Goal: Transaction & Acquisition: Purchase product/service

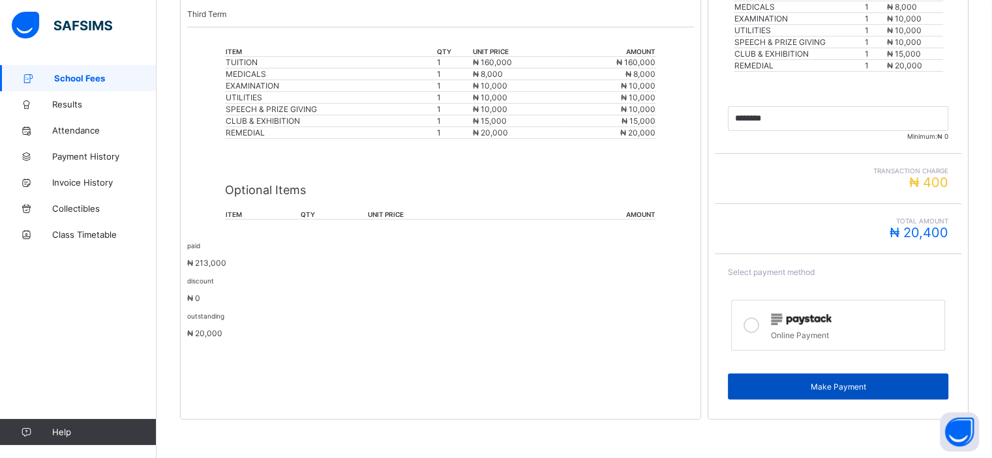
scroll to position [354, 0]
click at [829, 382] on span "Make Payment" at bounding box center [837, 387] width 201 height 10
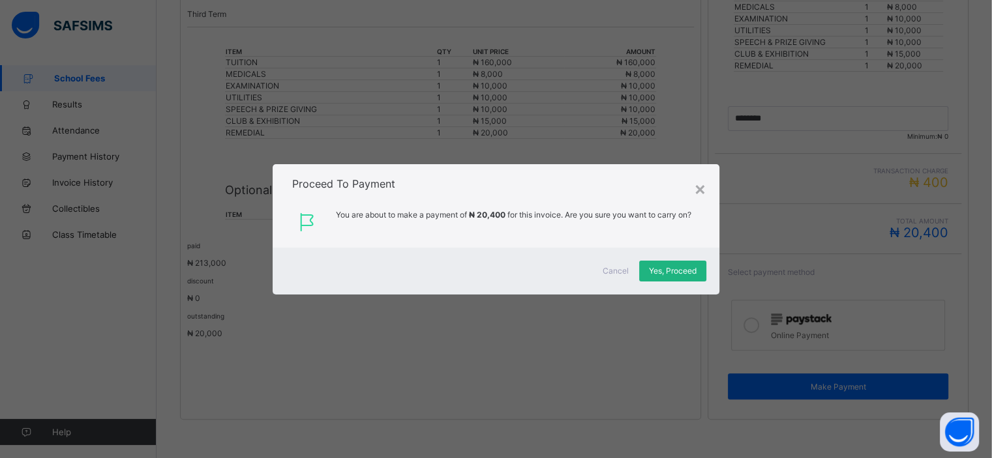
click at [683, 275] on span "Yes, Proceed" at bounding box center [673, 271] width 48 height 10
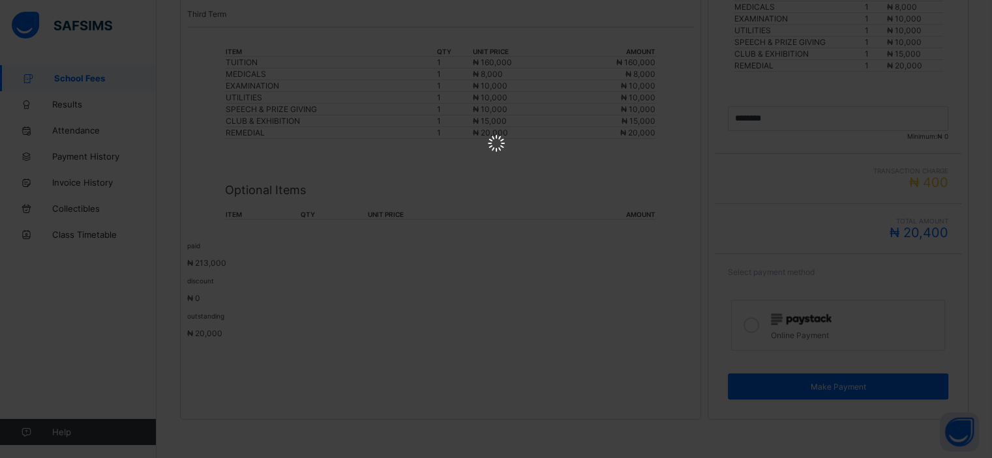
scroll to position [0, 0]
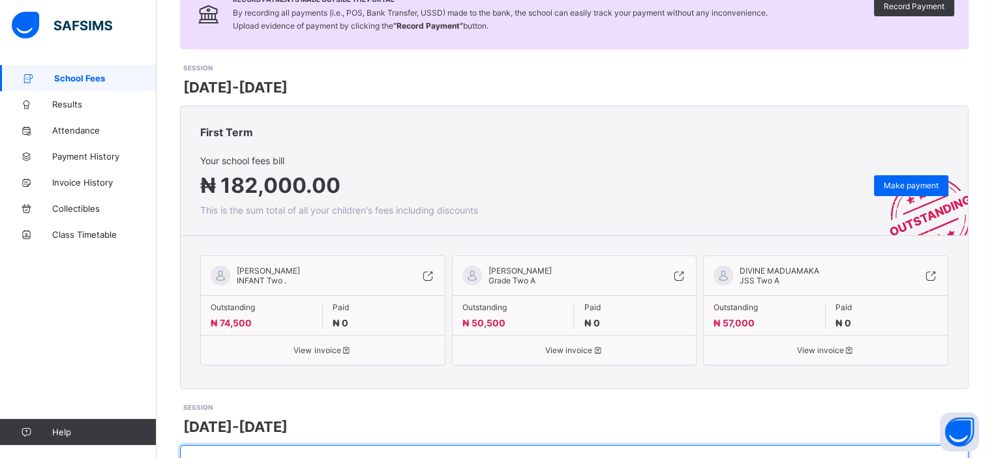
scroll to position [123, 0]
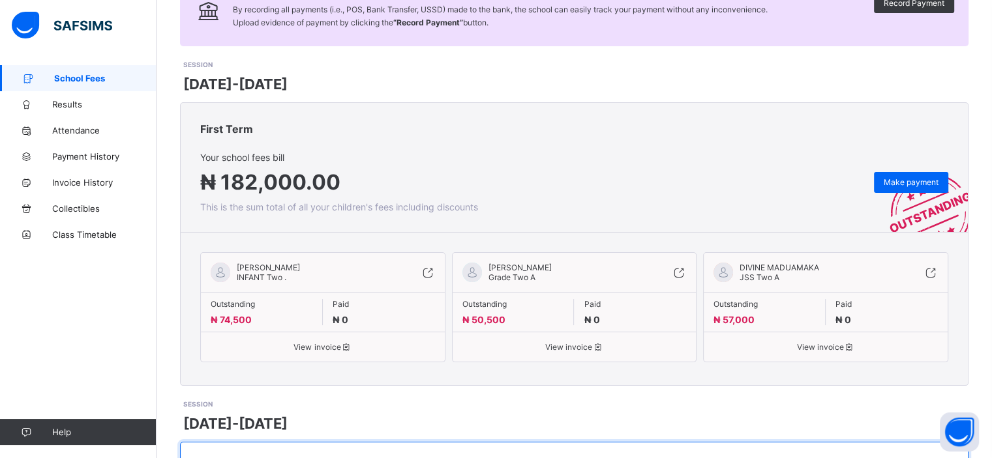
click at [315, 346] on span "View invoice" at bounding box center [323, 347] width 224 height 10
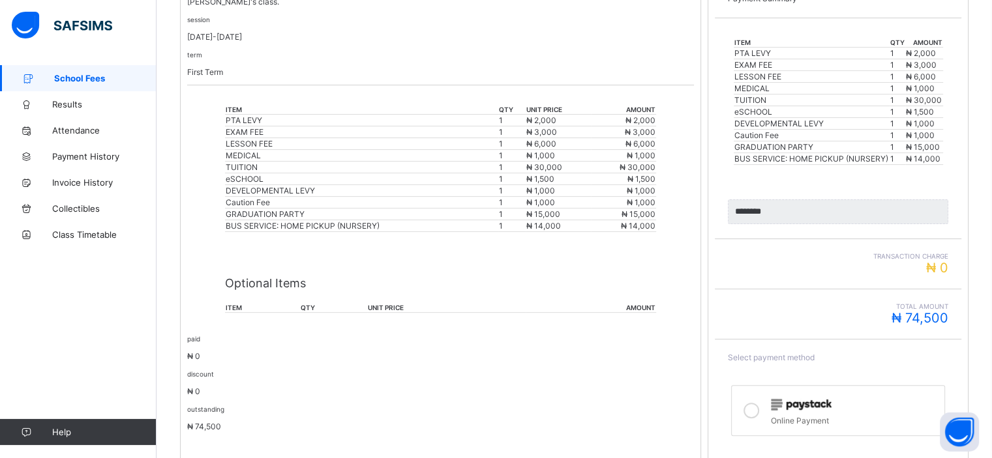
scroll to position [304, 0]
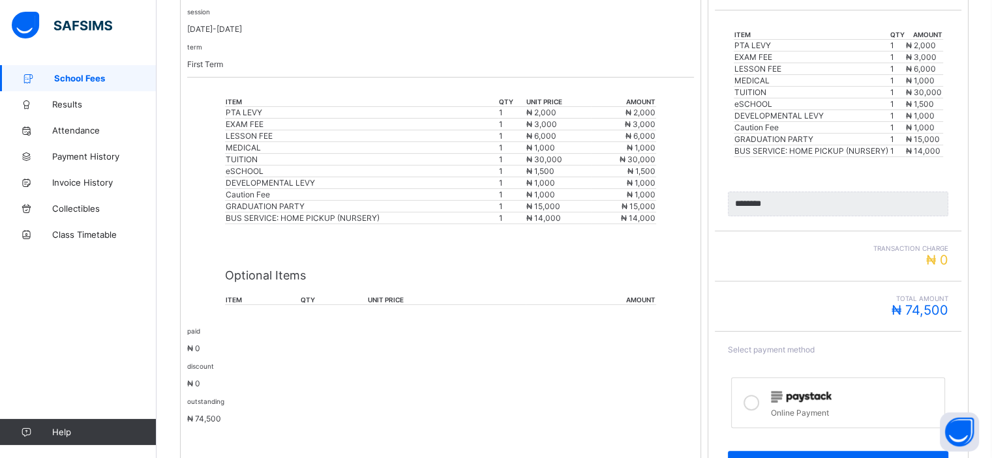
click at [801, 386] on label "Online Payment" at bounding box center [838, 403] width 214 height 51
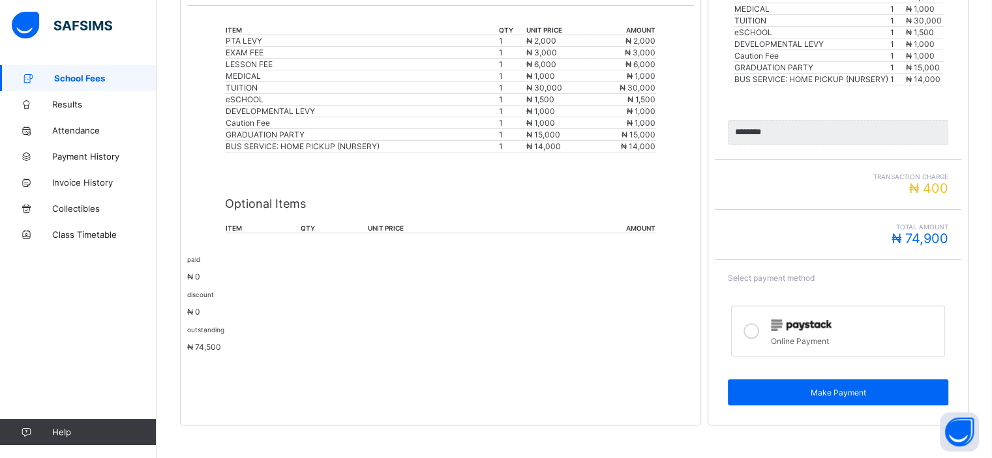
scroll to position [381, 0]
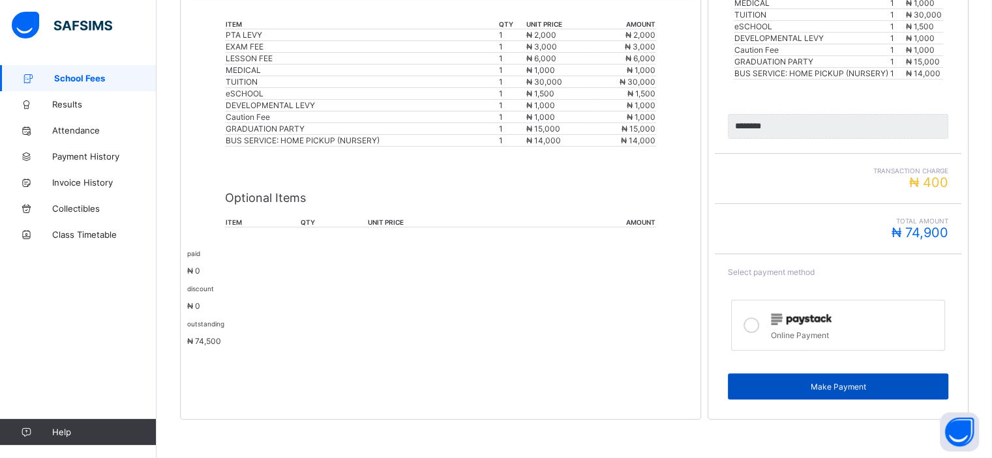
click at [801, 382] on span "Make Payment" at bounding box center [837, 387] width 201 height 10
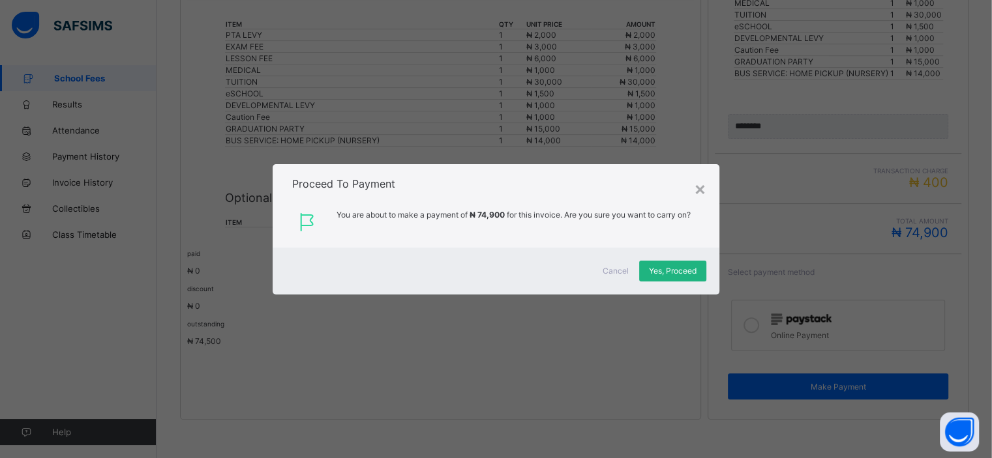
click at [665, 266] on span "Yes, Proceed" at bounding box center [673, 271] width 48 height 10
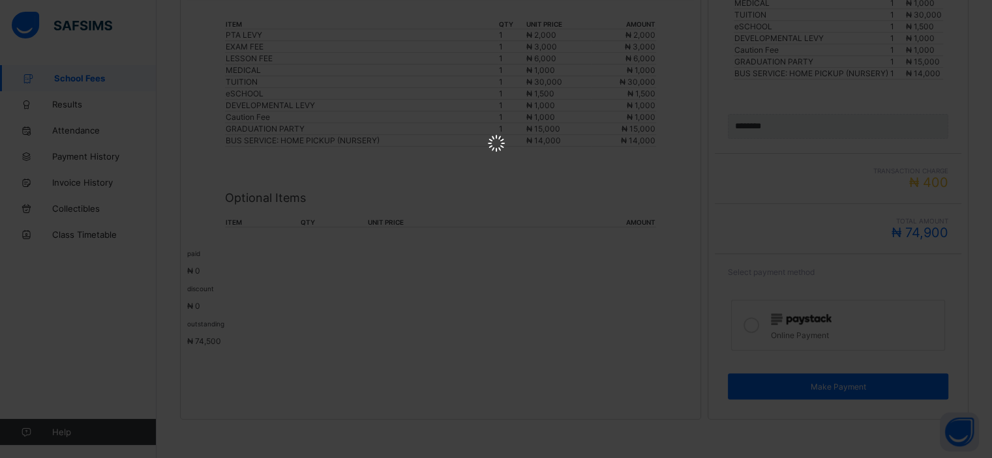
scroll to position [0, 0]
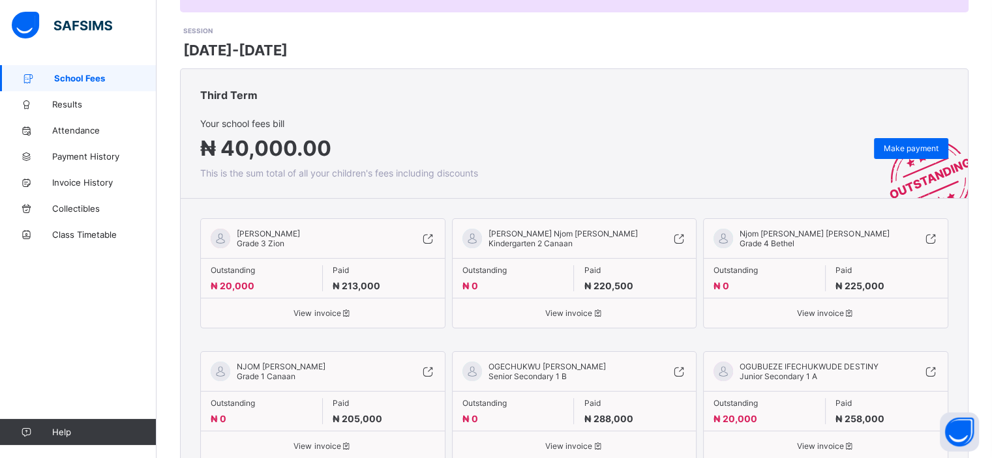
scroll to position [164, 0]
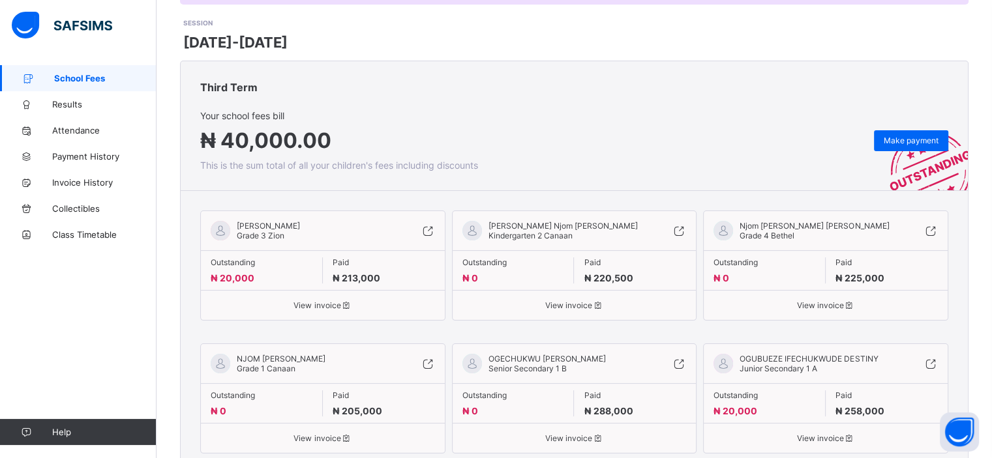
click at [323, 305] on span "View invoice" at bounding box center [323, 306] width 224 height 10
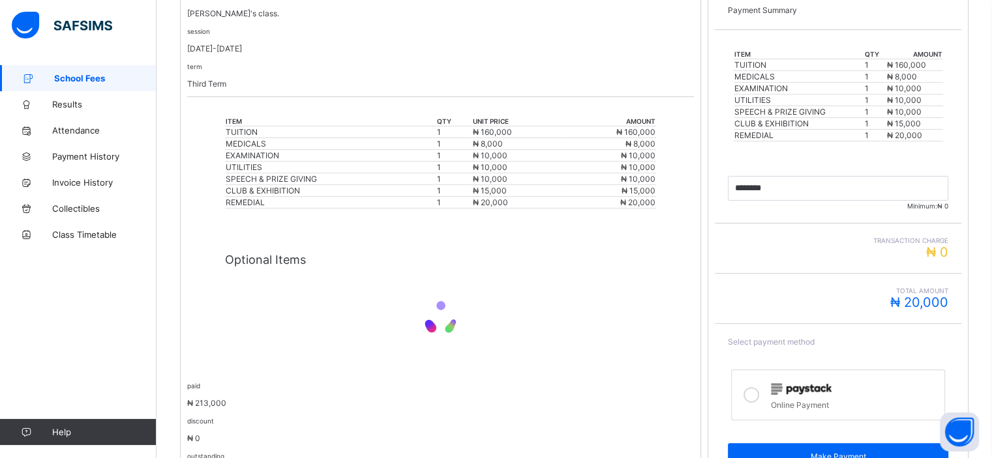
scroll to position [305, 0]
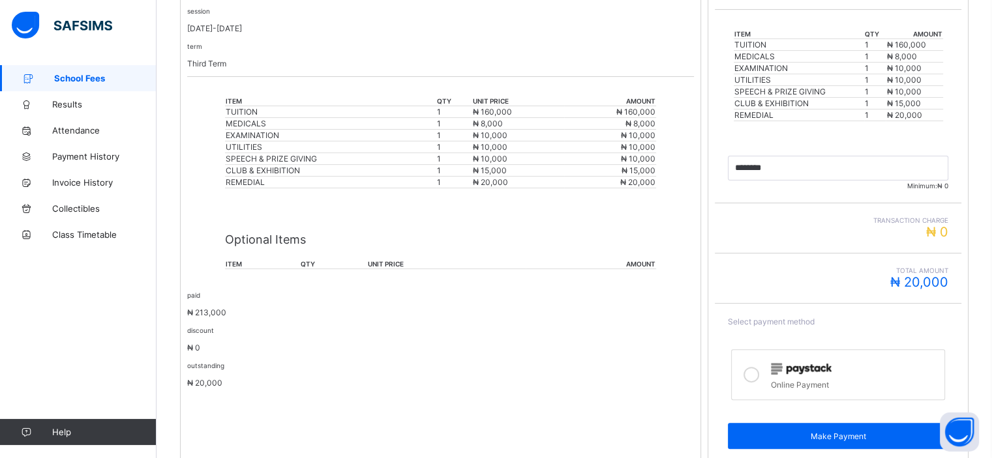
click at [786, 375] on div at bounding box center [854, 368] width 167 height 17
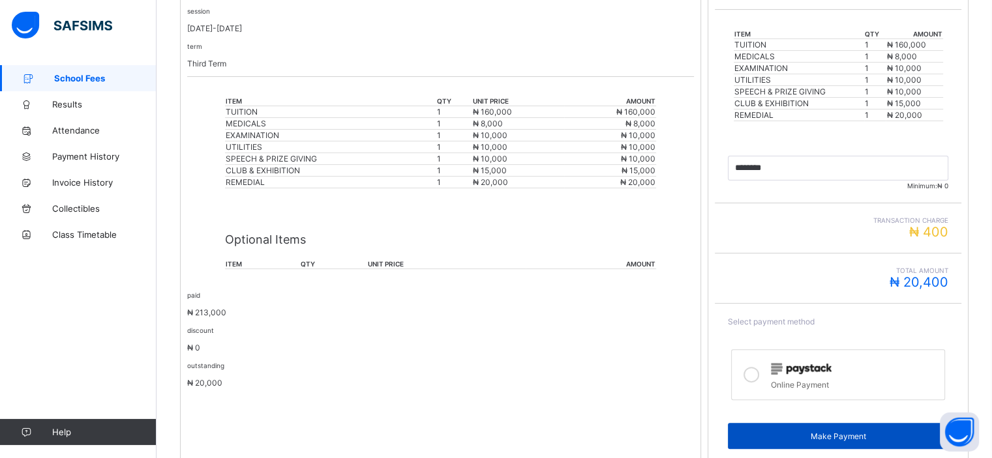
click at [814, 432] on span "Make Payment" at bounding box center [837, 437] width 201 height 10
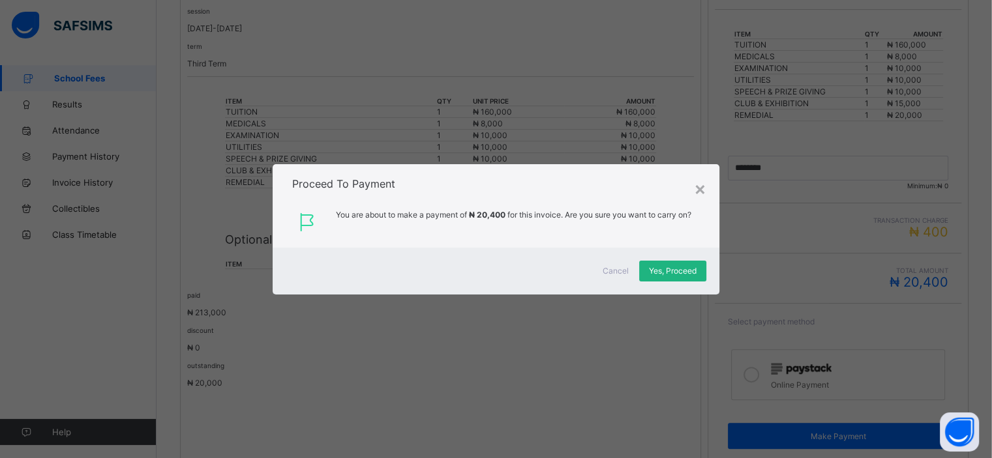
click at [681, 267] on span "Yes, Proceed" at bounding box center [673, 271] width 48 height 10
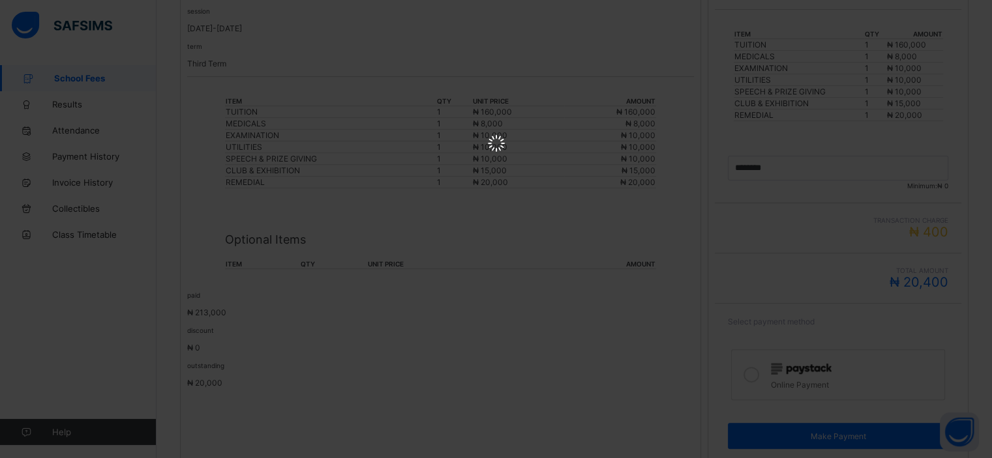
scroll to position [0, 0]
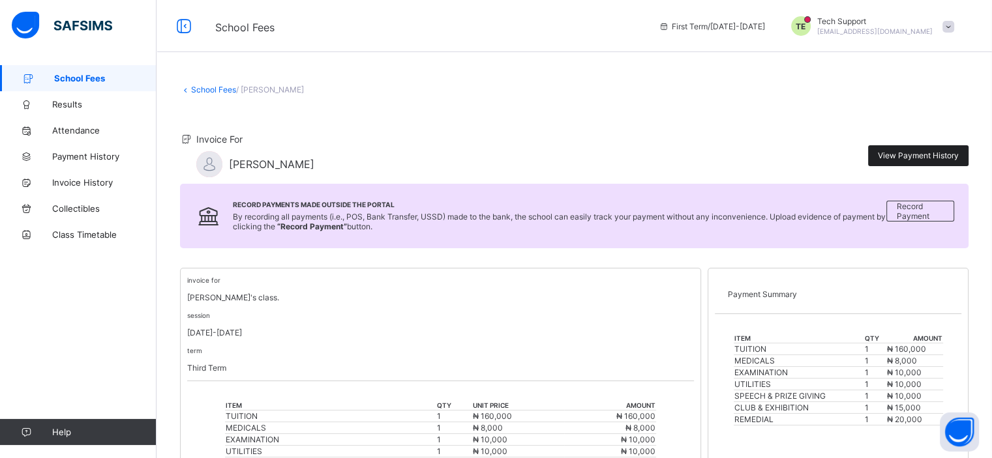
click at [923, 158] on span "View Payment History" at bounding box center [918, 156] width 81 height 10
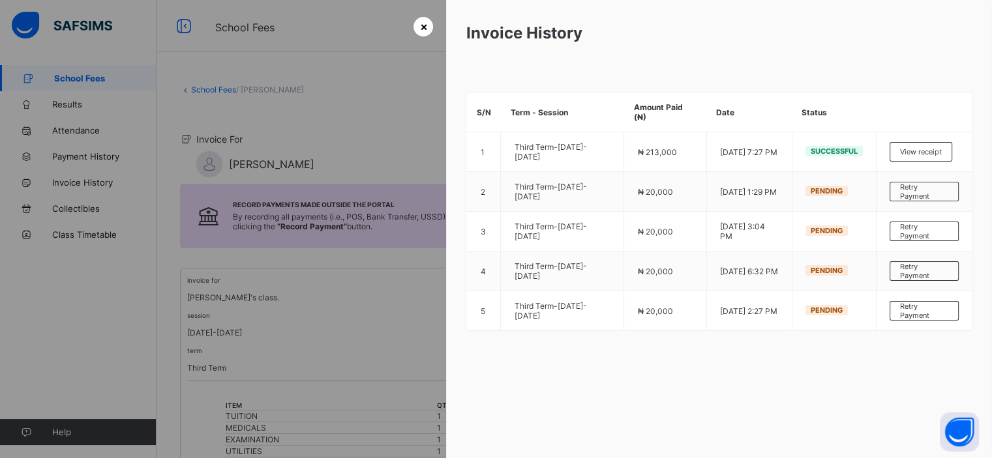
click at [419, 28] on span "×" at bounding box center [423, 27] width 8 height 14
